Goal: Browse casually: Explore the website without a specific task or goal

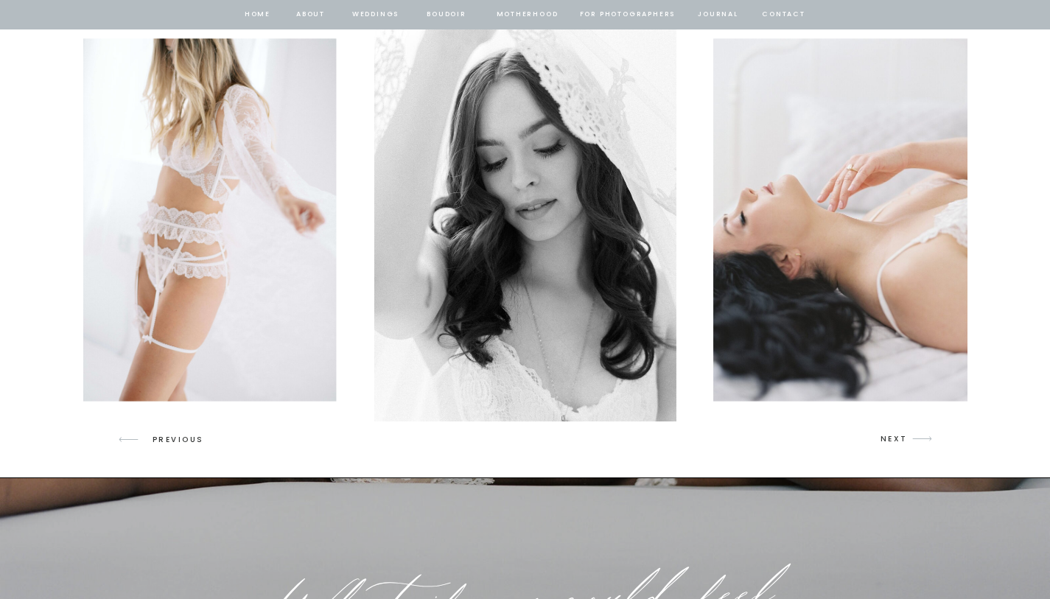
scroll to position [2165, 0]
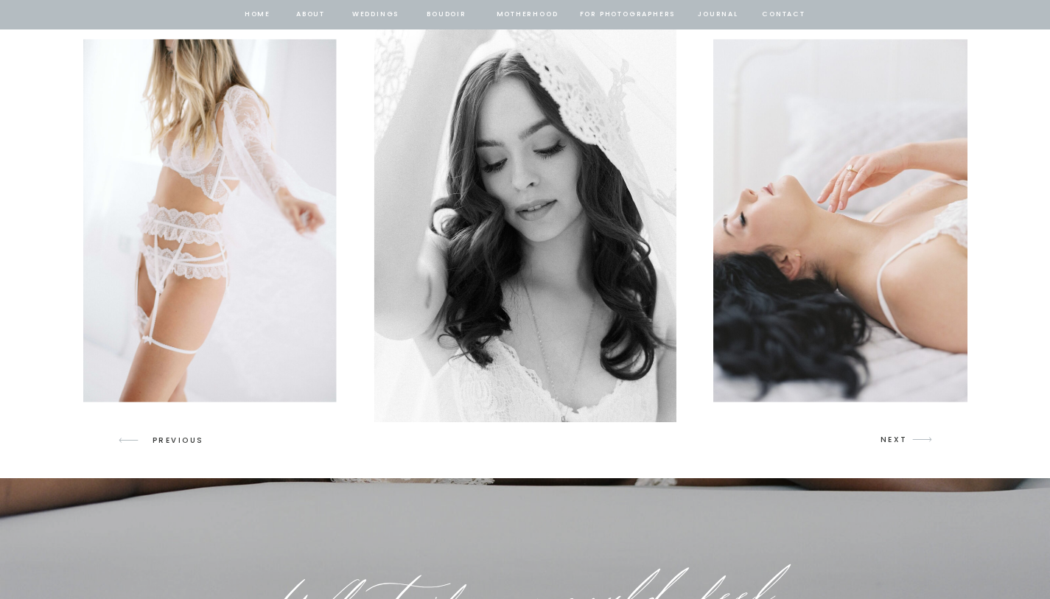
click at [899, 444] on p "NEXT" at bounding box center [894, 439] width 28 height 13
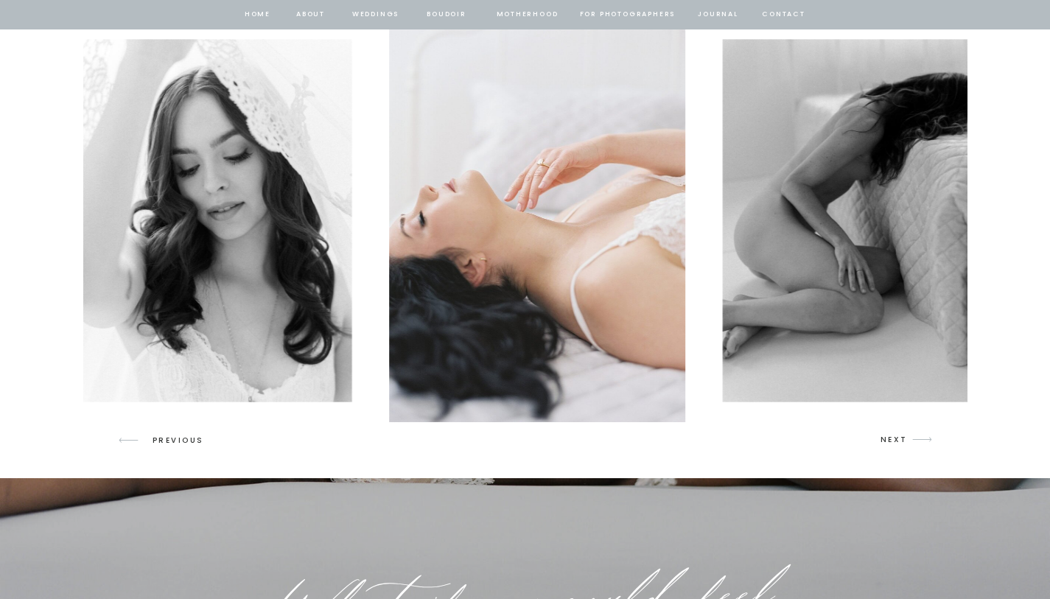
click at [899, 444] on p "NEXT" at bounding box center [894, 439] width 28 height 13
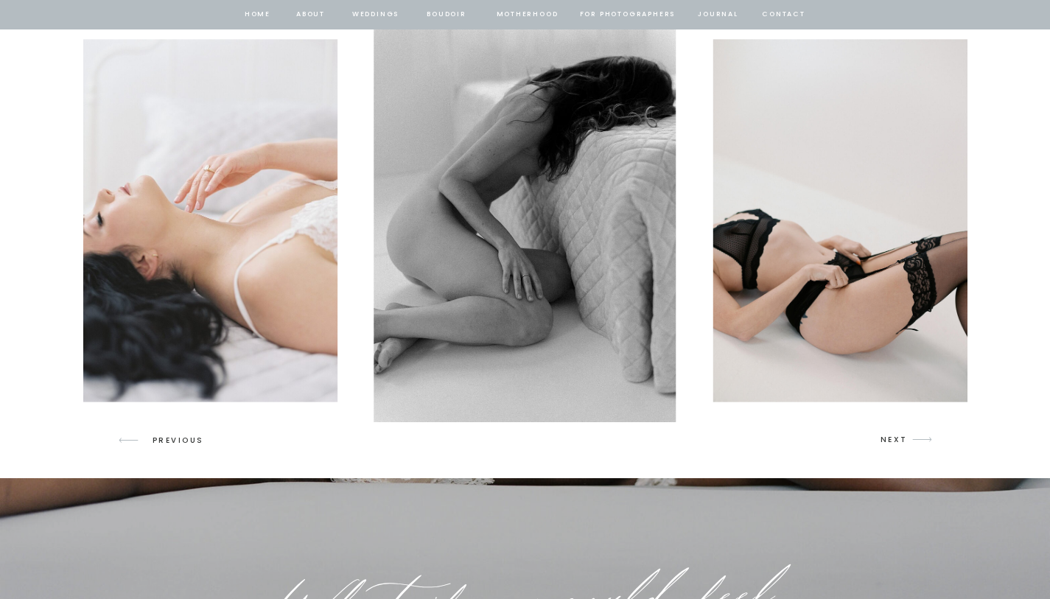
click at [899, 444] on p "NEXT" at bounding box center [894, 439] width 28 height 13
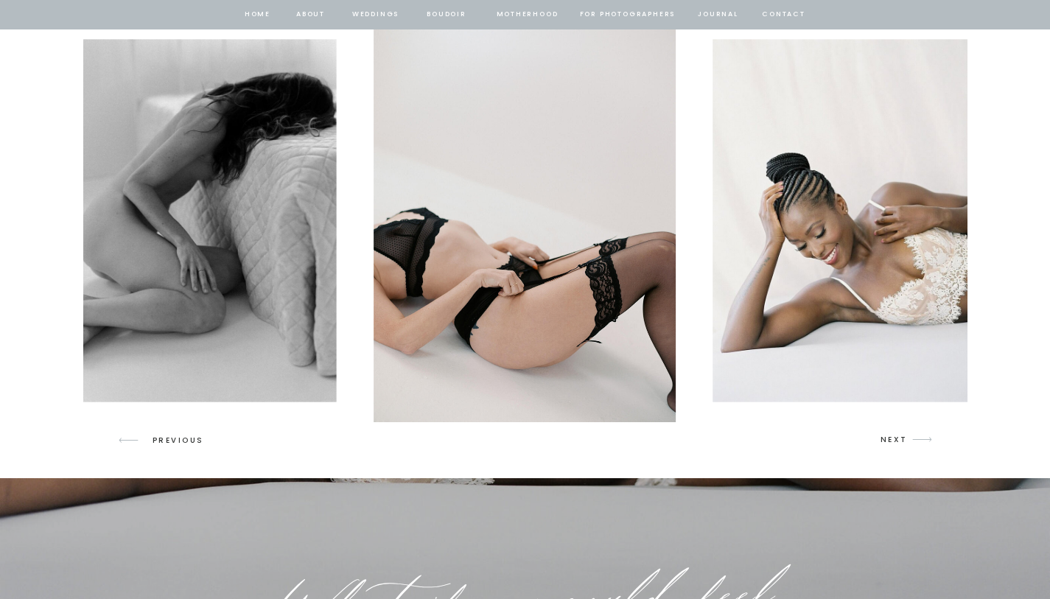
click at [899, 444] on p "NEXT" at bounding box center [894, 439] width 28 height 13
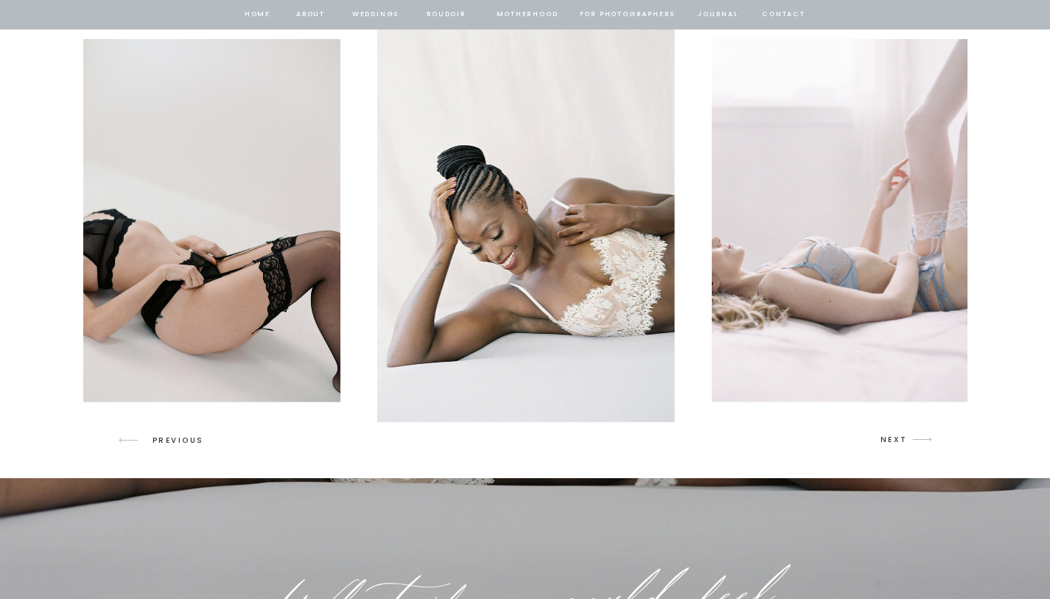
click at [899, 443] on p "NEXT" at bounding box center [894, 439] width 28 height 13
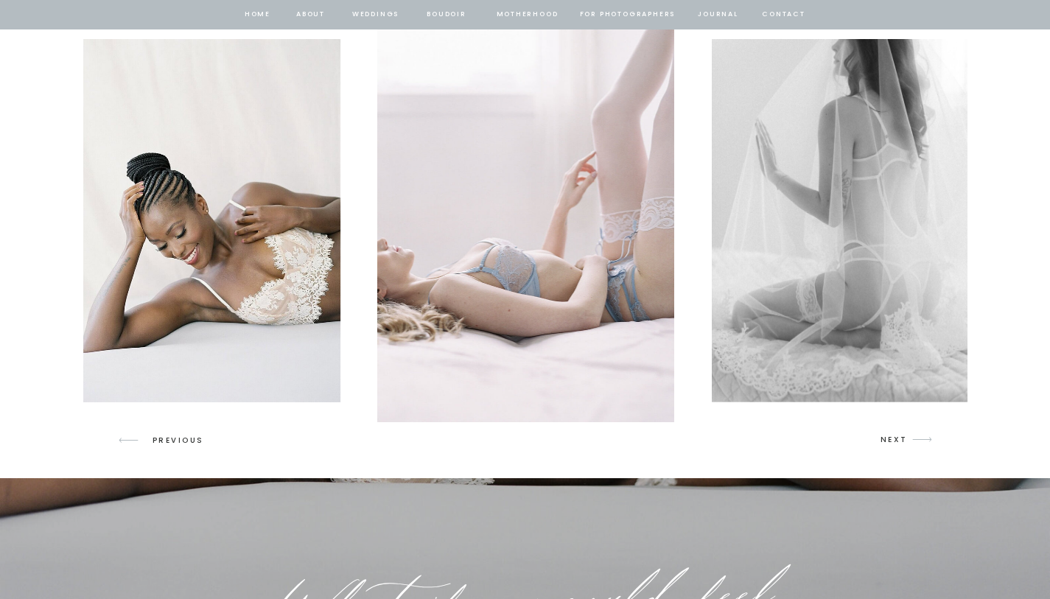
click at [899, 443] on p "NEXT" at bounding box center [894, 439] width 28 height 13
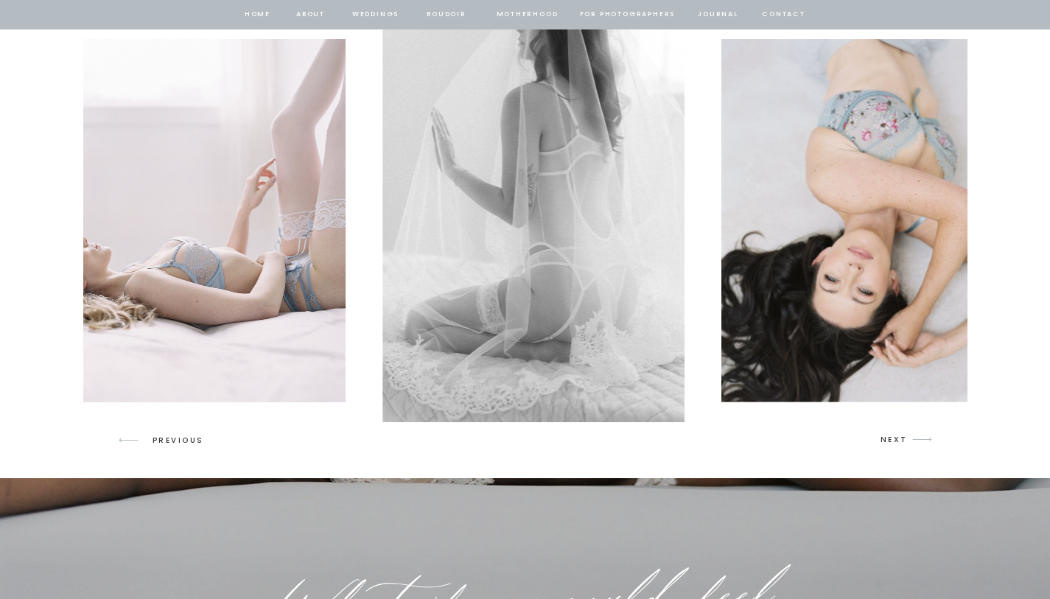
click at [899, 443] on p "NEXT" at bounding box center [894, 439] width 28 height 13
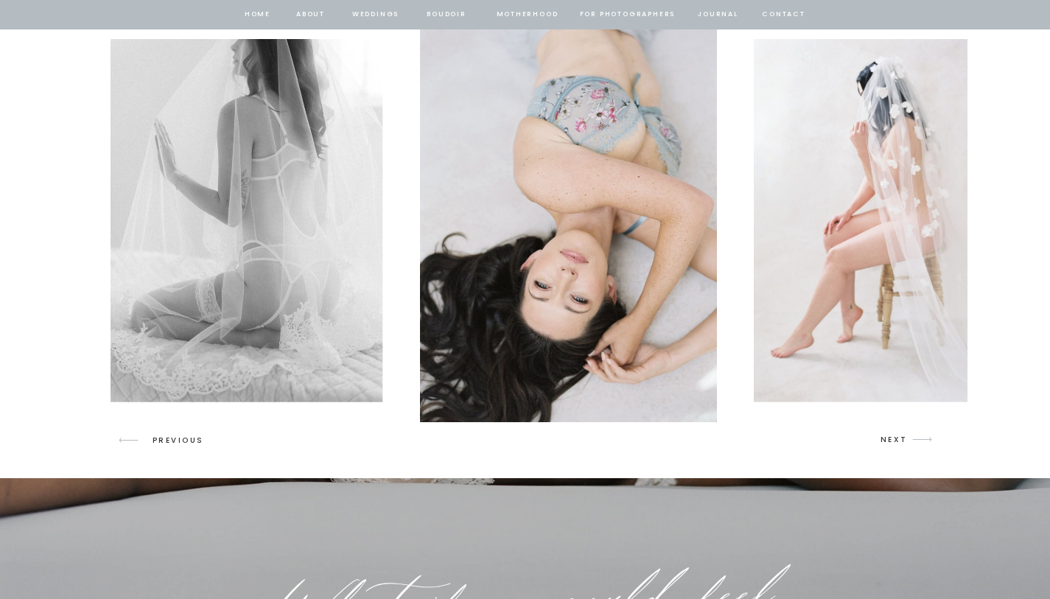
click at [899, 443] on p "NEXT" at bounding box center [894, 439] width 28 height 13
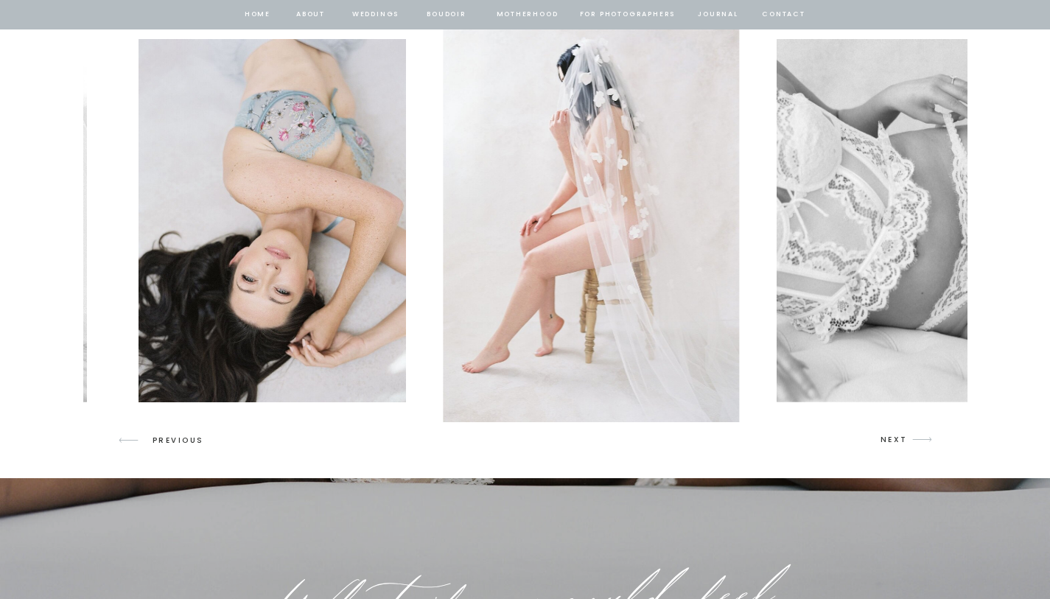
click at [899, 443] on p "NEXT" at bounding box center [894, 439] width 28 height 13
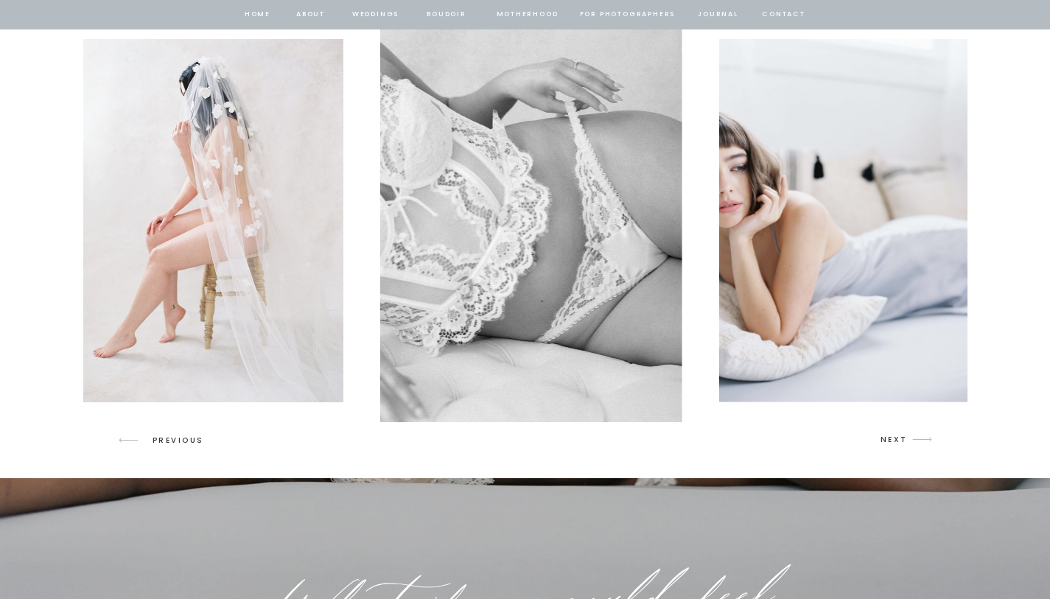
click at [899, 443] on p "NEXT" at bounding box center [894, 439] width 28 height 13
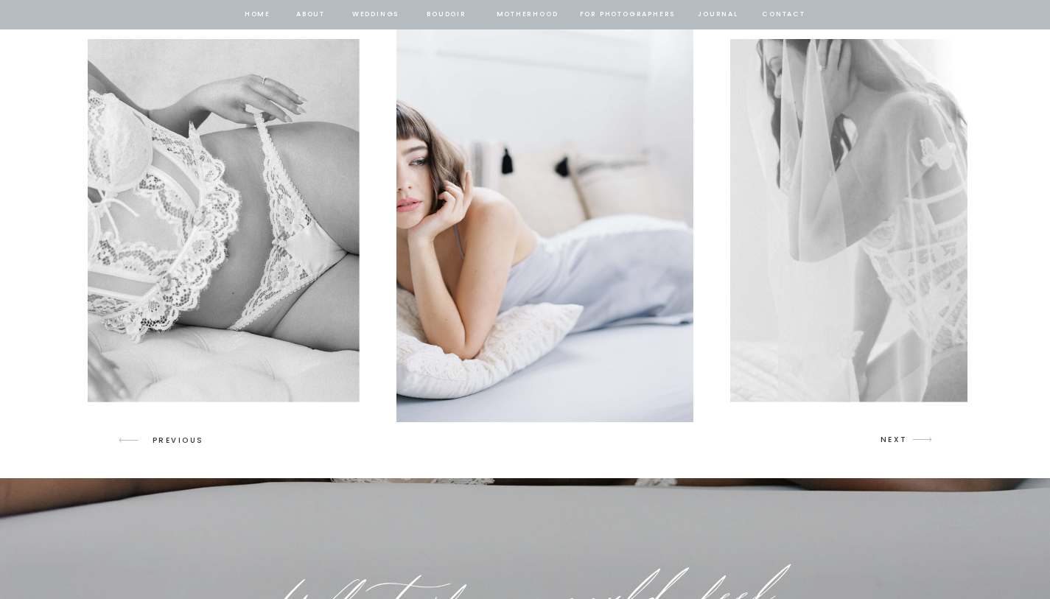
click at [899, 443] on p "NEXT" at bounding box center [894, 439] width 28 height 13
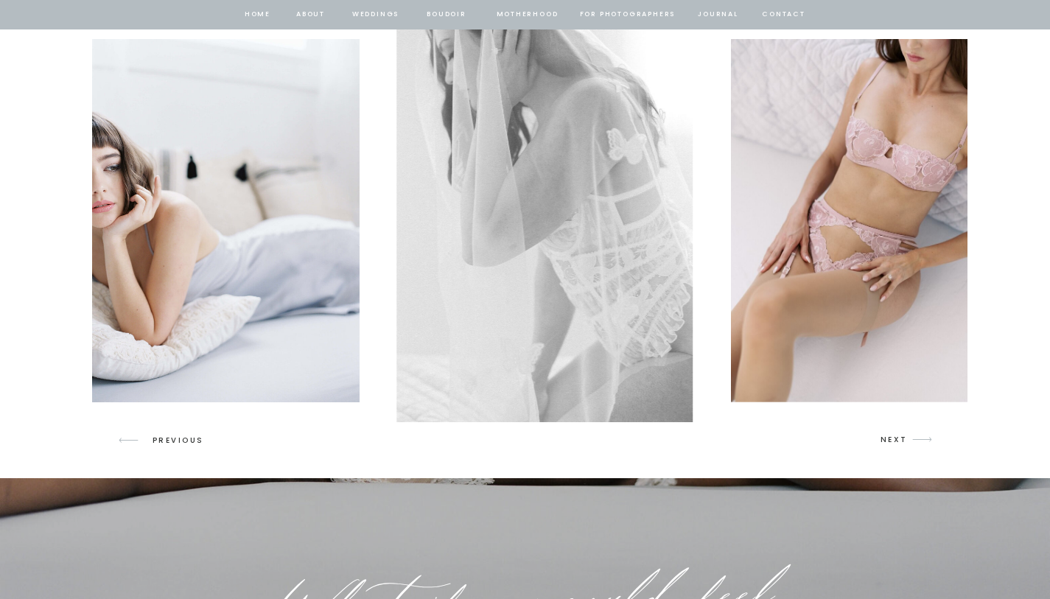
click at [899, 443] on p "NEXT" at bounding box center [894, 439] width 28 height 13
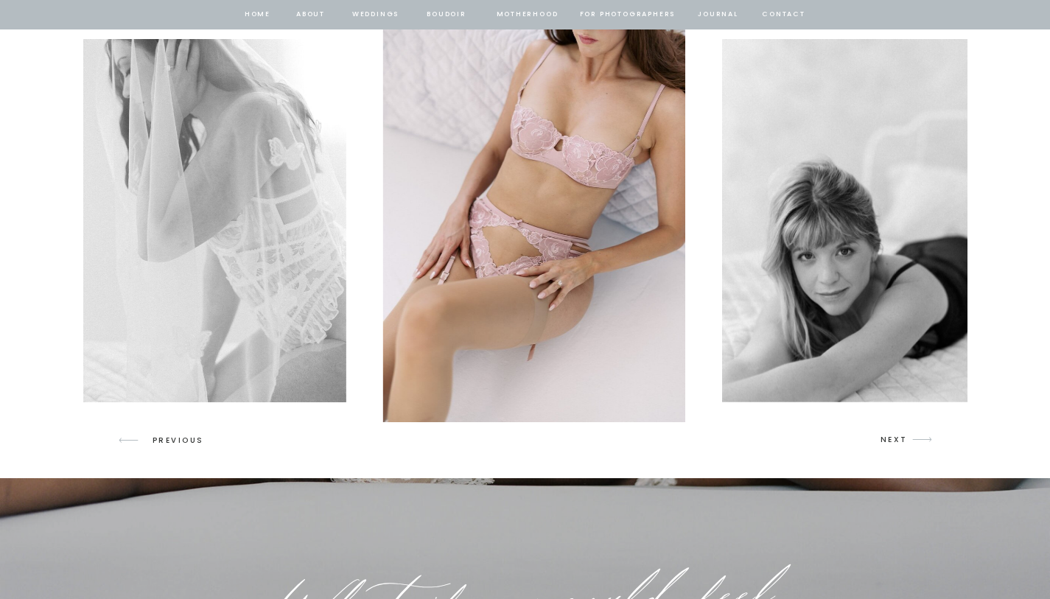
click at [899, 442] on p "NEXT" at bounding box center [894, 439] width 28 height 13
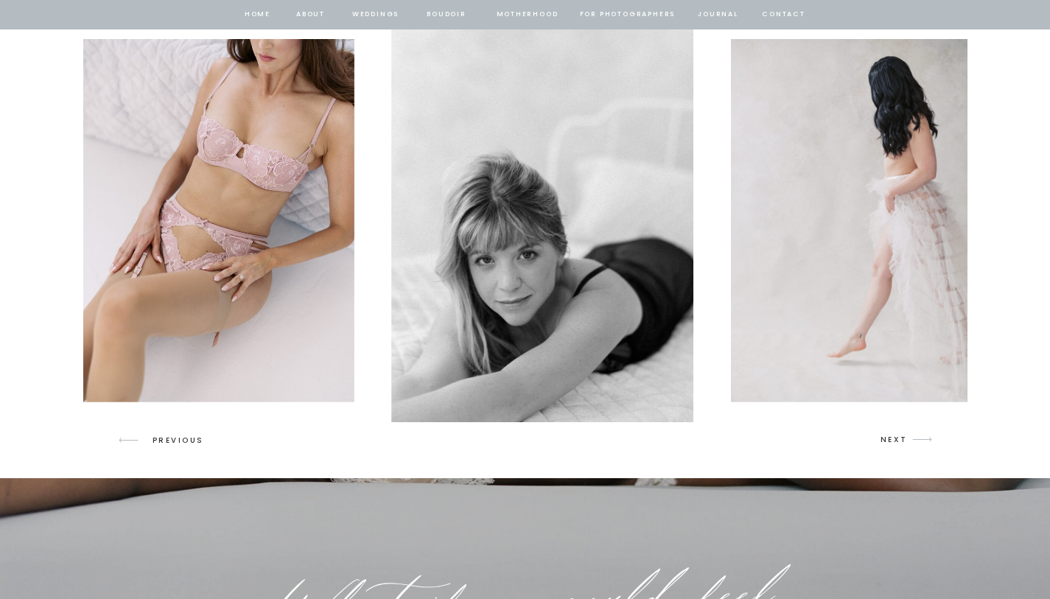
click at [899, 442] on p "NEXT" at bounding box center [894, 439] width 28 height 13
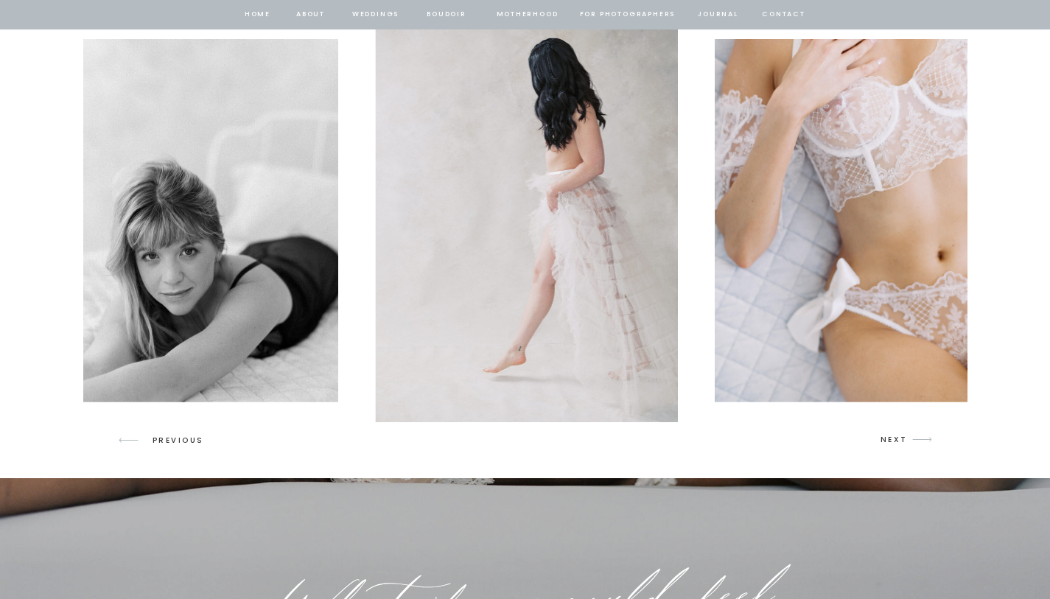
click at [899, 442] on p "NEXT" at bounding box center [894, 439] width 28 height 13
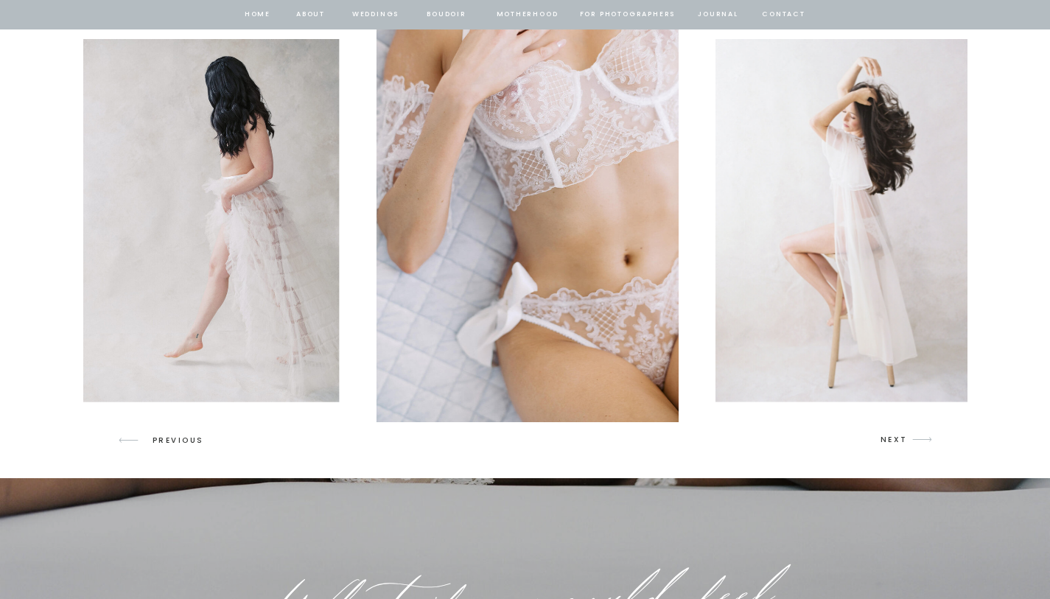
click at [899, 442] on p "NEXT" at bounding box center [894, 439] width 28 height 13
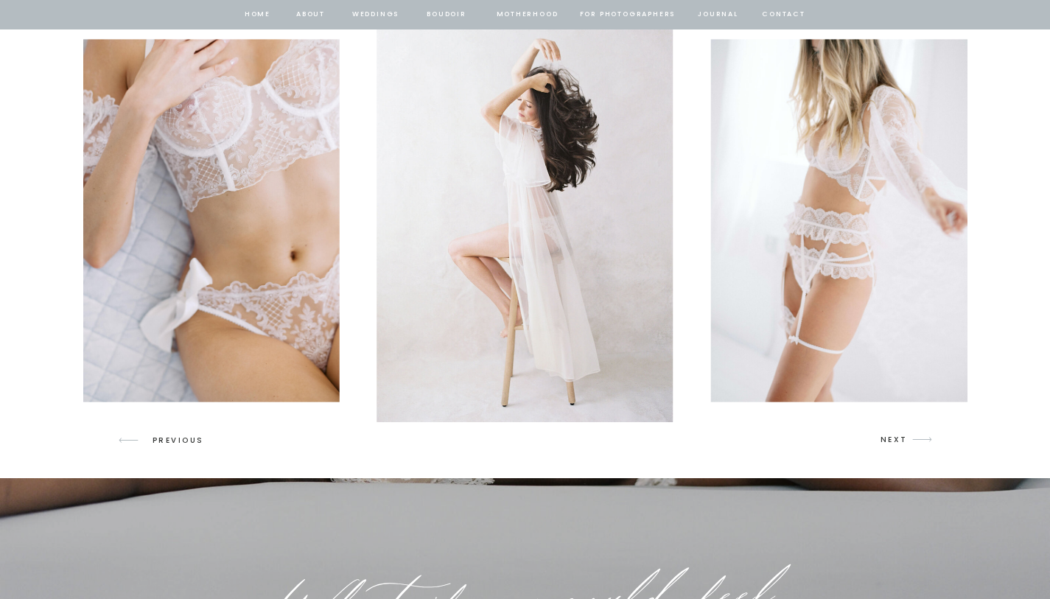
click at [899, 442] on p "NEXT" at bounding box center [894, 439] width 28 height 13
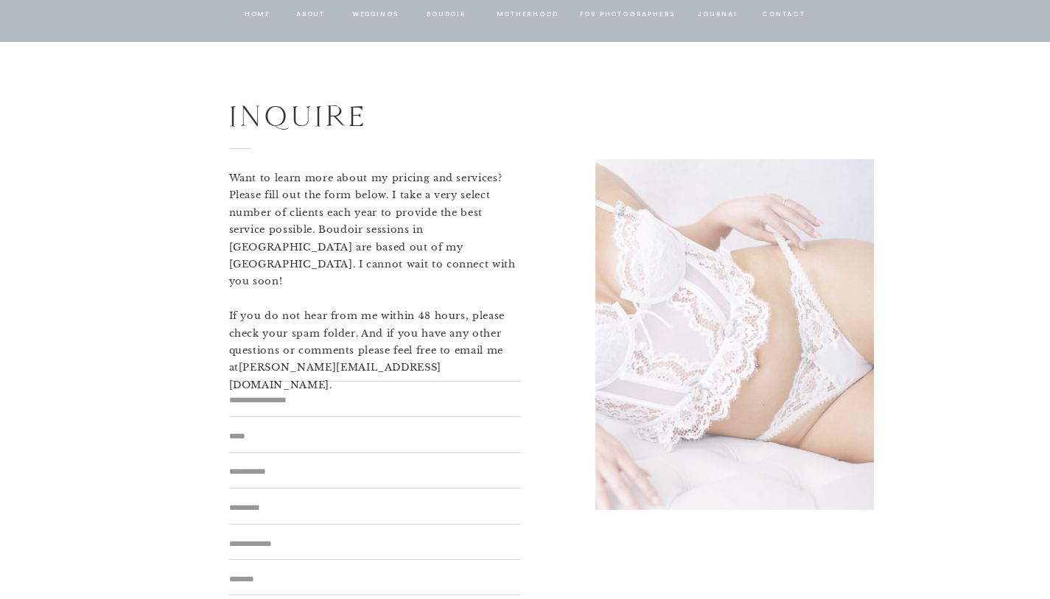
scroll to position [9721, 0]
